Goal: Information Seeking & Learning: Find specific page/section

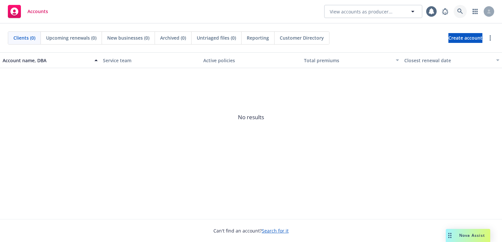
click at [459, 9] on icon at bounding box center [460, 11] width 6 height 6
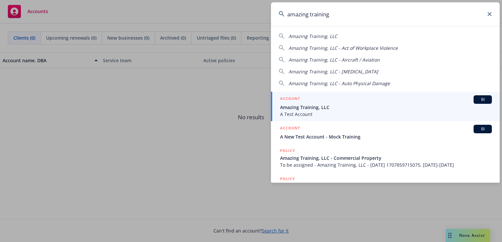
click at [295, 40] on div "Amazing Training, LLC Amazing Training, LLC - Act of Workplace Violence Amazing…" at bounding box center [385, 58] width 229 height 57
click at [295, 35] on span "Amazing Training, LLC" at bounding box center [313, 36] width 49 height 6
type input "Amazing Training, LLC"
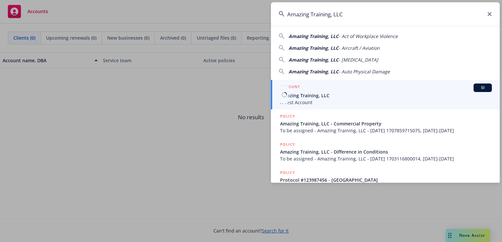
click at [309, 94] on span "Amazing Training, LLC" at bounding box center [386, 95] width 212 height 7
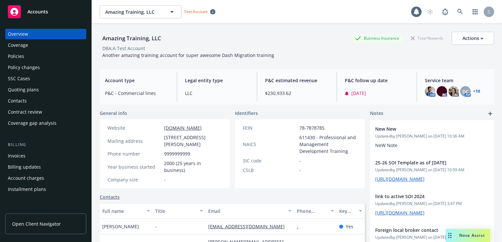
click at [466, 235] on span "Nova Assist" at bounding box center [472, 235] width 26 height 6
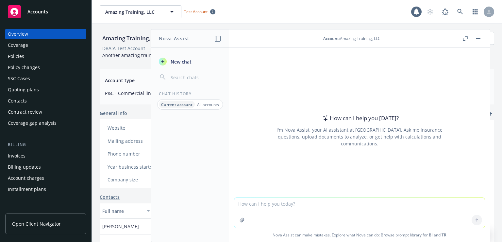
click at [429, 236] on link "BI" at bounding box center [431, 235] width 4 height 6
click at [442, 235] on link "TR" at bounding box center [444, 235] width 5 height 6
click at [303, 202] on textarea at bounding box center [359, 212] width 250 height 30
click at [19, 58] on div "Policies" at bounding box center [16, 56] width 16 height 10
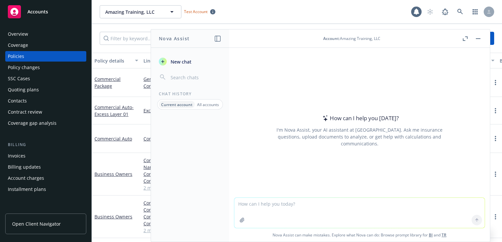
click at [276, 203] on textarea at bounding box center [359, 212] width 250 height 30
type textarea "each claim/occurrence aggregate- what are decision rules for AI?"
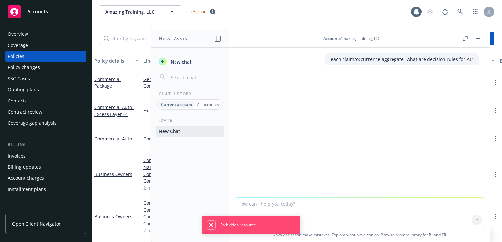
click at [215, 227] on button "Dismiss notification" at bounding box center [211, 225] width 8 height 8
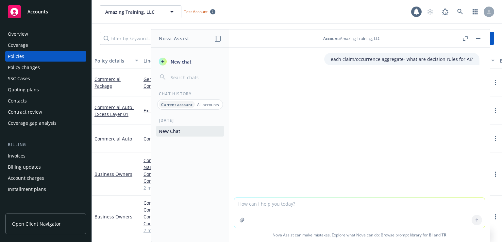
click at [430, 59] on p "each claim/occurrence aggregate- what are decision rules for AI?" at bounding box center [402, 59] width 142 height 7
click at [467, 38] on icon "button" at bounding box center [466, 37] width 2 height 2
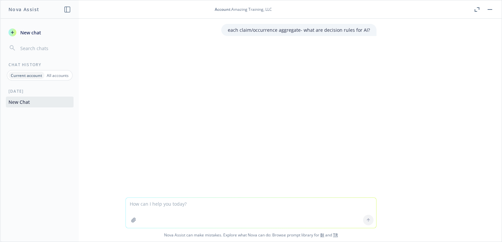
click at [189, 212] on textarea at bounding box center [251, 212] width 250 height 30
click at [312, 29] on p "each claim/occurrence aggregate- what are decision rules for AI?" at bounding box center [299, 29] width 142 height 7
click at [486, 9] on button "button" at bounding box center [490, 10] width 8 height 8
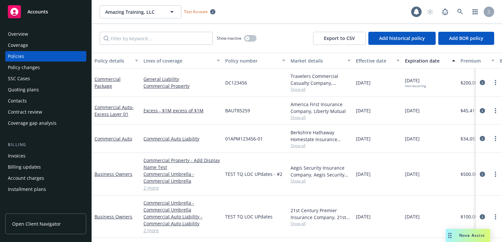
click at [472, 235] on span "Nova Assist" at bounding box center [472, 235] width 26 height 6
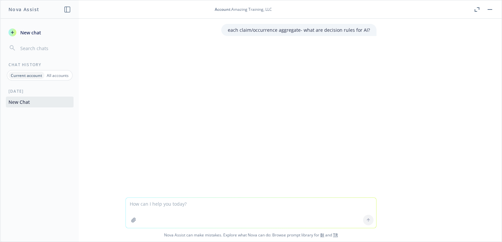
click at [351, 30] on p "each claim/occurrence aggregate- what are decision rules for AI?" at bounding box center [299, 29] width 142 height 7
click at [368, 29] on div "each claim/occurrence aggregate- what are decision rules for AI?" at bounding box center [298, 30] width 155 height 12
click at [371, 30] on div "each claim/occurrence aggregate- what are decision rules for AI?" at bounding box center [298, 30] width 155 height 12
click at [31, 77] on p "Current account" at bounding box center [26, 76] width 31 height 6
click at [62, 75] on p "All accounts" at bounding box center [58, 76] width 22 height 6
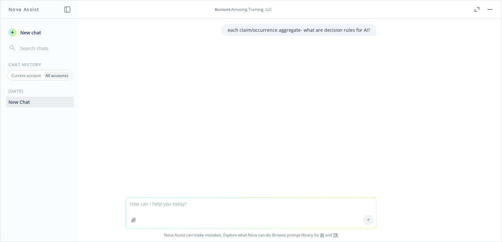
click at [23, 76] on p "Current account" at bounding box center [25, 76] width 29 height 6
click at [23, 100] on button "New Chat" at bounding box center [40, 101] width 68 height 11
drag, startPoint x: 465, startPoint y: 0, endPoint x: 356, endPoint y: 54, distance: 121.5
click at [356, 54] on div "each claim/occurrence aggregate- what are decision rules for AI?" at bounding box center [250, 108] width 501 height 178
drag, startPoint x: 346, startPoint y: 33, endPoint x: 326, endPoint y: 34, distance: 20.0
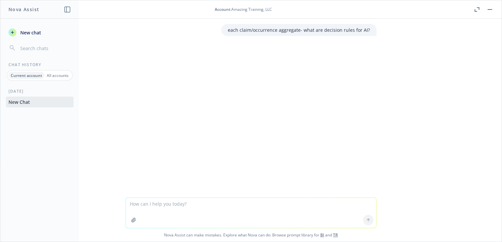
drag, startPoint x: 326, startPoint y: 34, endPoint x: 308, endPoint y: 32, distance: 17.8
click at [308, 32] on p "each claim/occurrence aggregate- what are decision rules for AI?" at bounding box center [299, 29] width 142 height 7
click at [371, 32] on div "each claim/occurrence aggregate- what are decision rules for AI?" at bounding box center [298, 30] width 155 height 12
drag, startPoint x: 368, startPoint y: 29, endPoint x: 229, endPoint y: 38, distance: 139.2
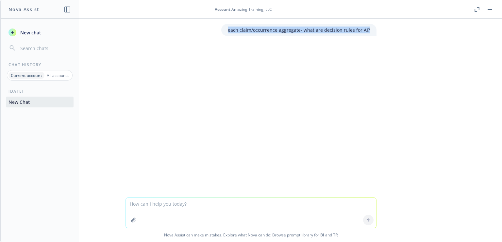
click at [229, 38] on div "each claim/occurrence aggregate- what are decision rules for AI?" at bounding box center [250, 108] width 501 height 178
drag, startPoint x: 256, startPoint y: 28, endPoint x: 433, endPoint y: 57, distance: 178.8
click at [433, 57] on div "each claim/occurrence aggregate- what are decision rules for AI?" at bounding box center [250, 108] width 501 height 178
click at [234, 210] on textarea at bounding box center [251, 212] width 250 height 30
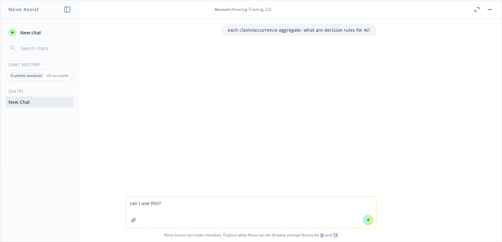
type textarea "can I use this?"
click at [368, 224] on button at bounding box center [368, 219] width 10 height 10
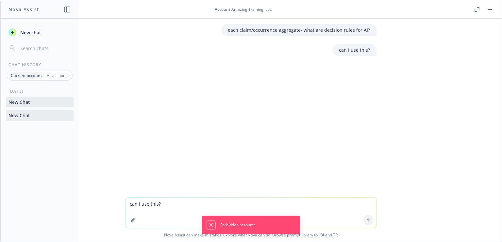
click at [211, 224] on icon "Dismiss notification" at bounding box center [211, 224] width 5 height 5
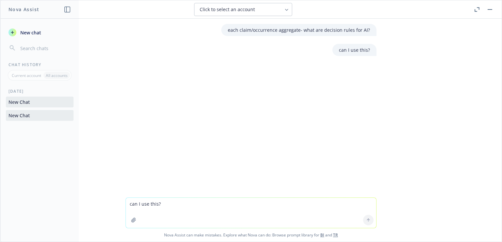
click at [279, 14] on button "Click to select an account" at bounding box center [243, 9] width 98 height 13
type input "amazing training"
click at [232, 41] on span "Amazing Training, LLC" at bounding box center [219, 42] width 42 height 6
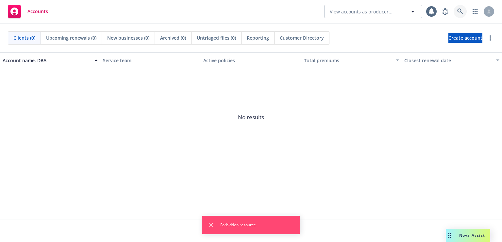
click at [460, 11] on icon at bounding box center [460, 11] width 6 height 6
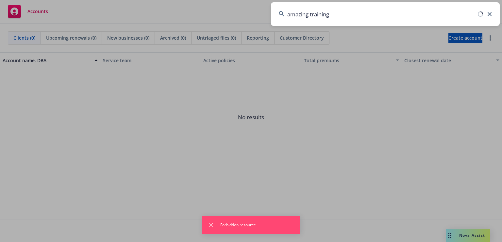
type input "amazing training"
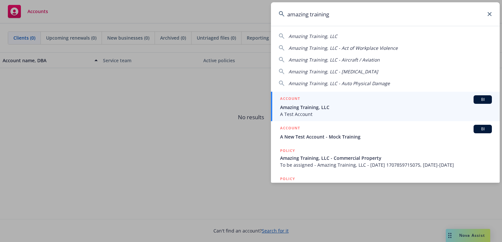
click at [304, 106] on span "Amazing Training, LLC" at bounding box center [386, 107] width 212 height 7
